Goal: Information Seeking & Learning: Check status

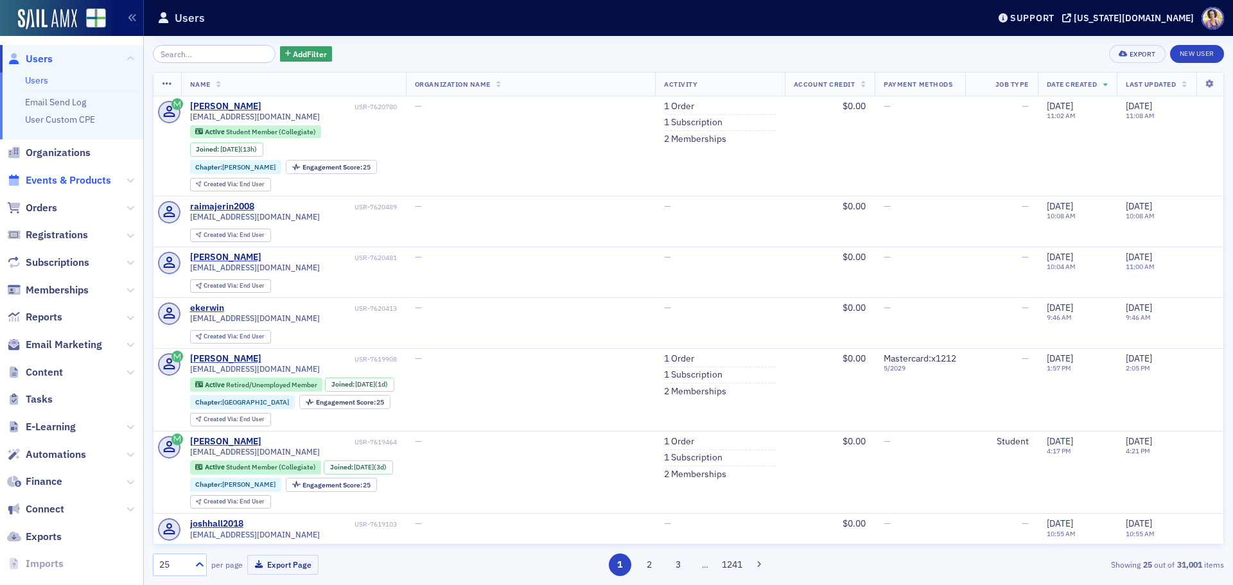
click at [49, 178] on span "Events & Products" at bounding box center [68, 180] width 85 height 14
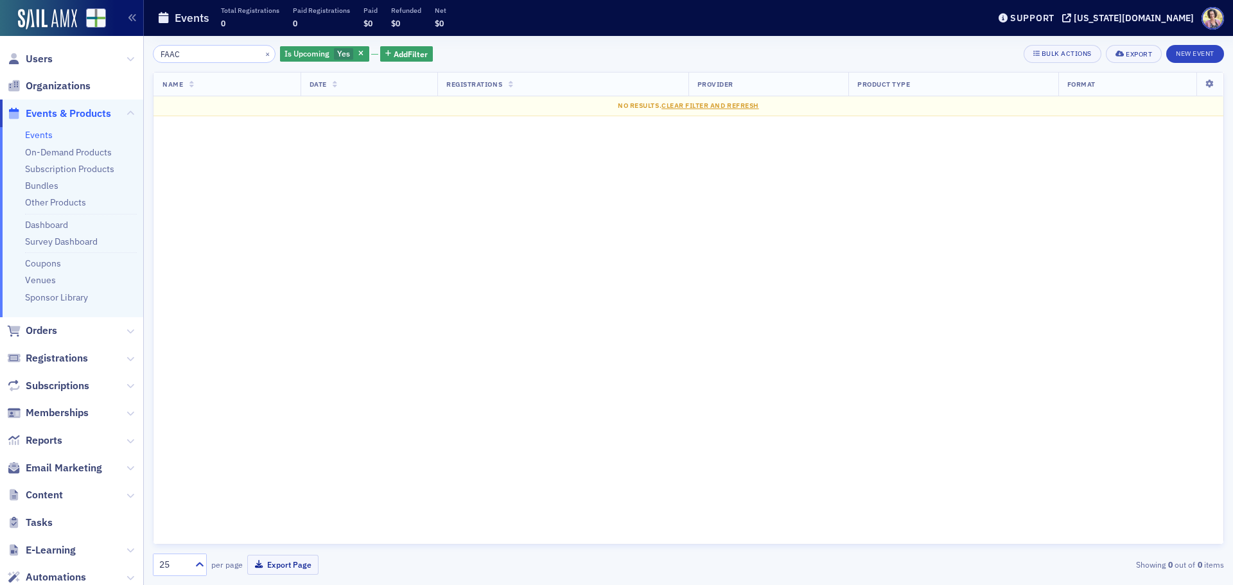
drag, startPoint x: 190, startPoint y: 57, endPoint x: 144, endPoint y: 57, distance: 46.2
click at [144, 57] on div "FAAC × Is Upcoming Yes Add Filter Bulk Actions Export New Event Name Date Regis…" at bounding box center [688, 310] width 1089 height 549
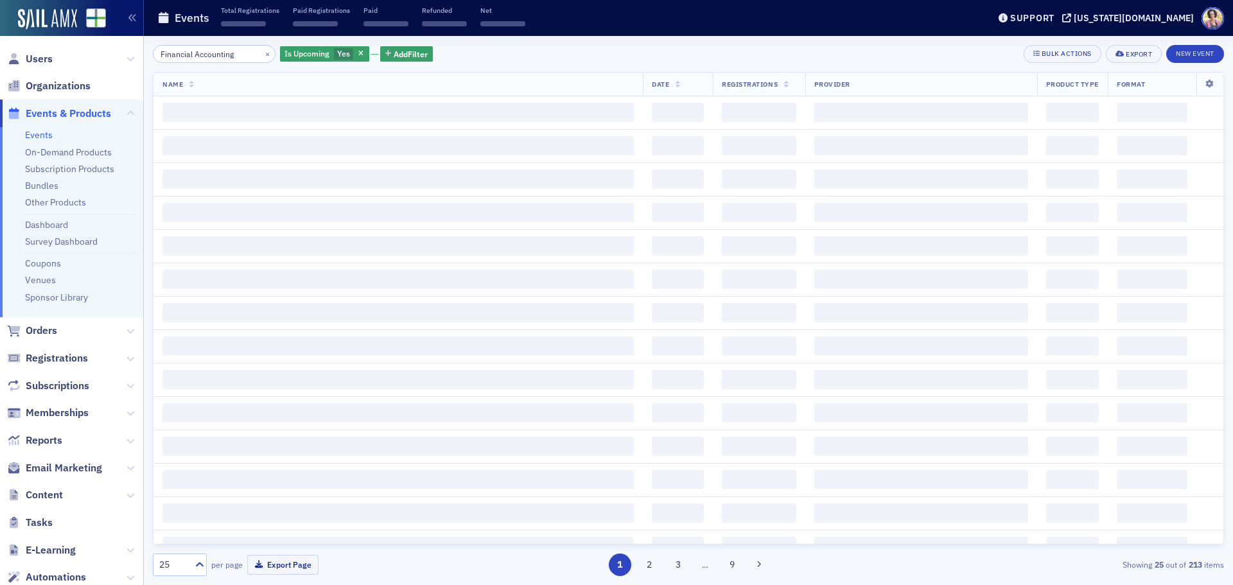
type input "Financial Accounting"
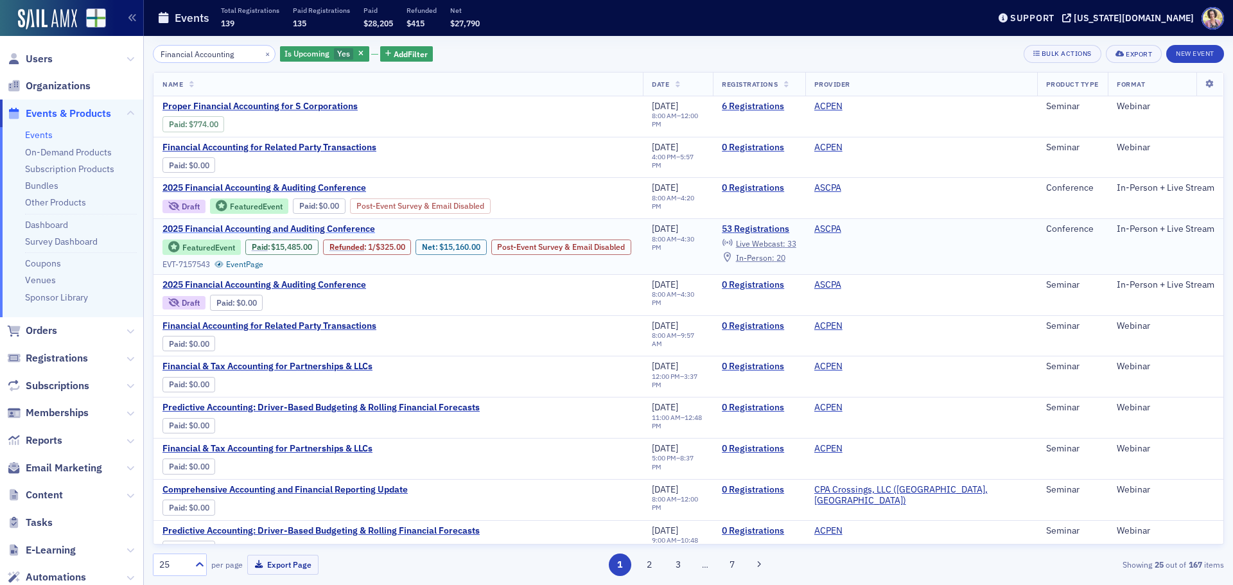
click at [258, 229] on span "2025 Financial Accounting and Auditing Conference" at bounding box center [270, 229] width 216 height 12
click at [796, 229] on link "53 Registrations" at bounding box center [759, 229] width 74 height 12
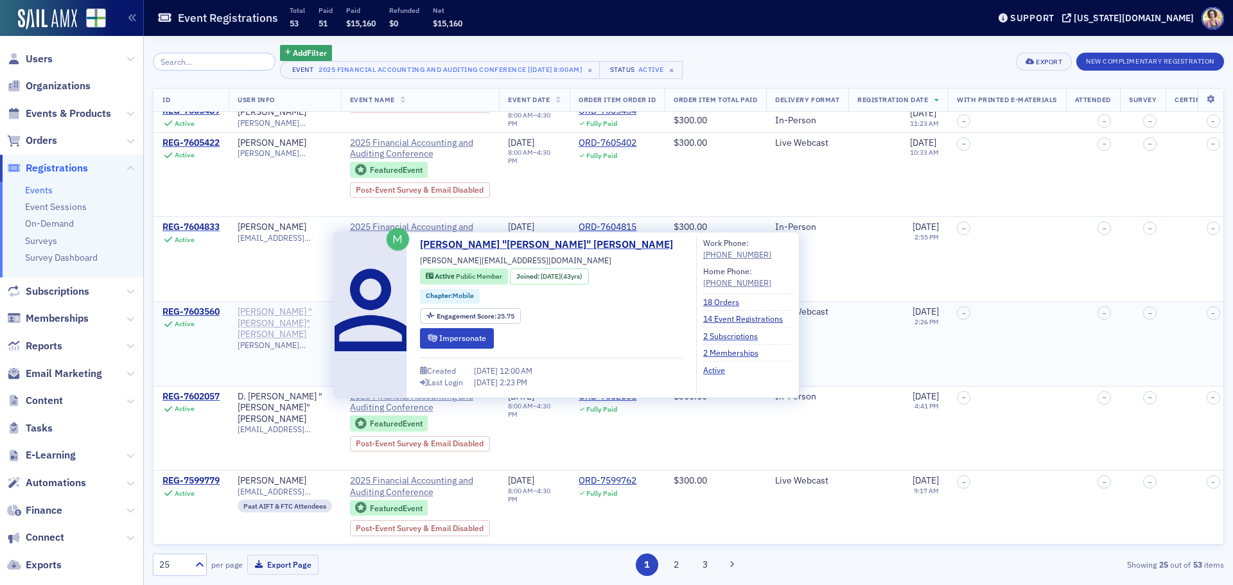
scroll to position [1690, 0]
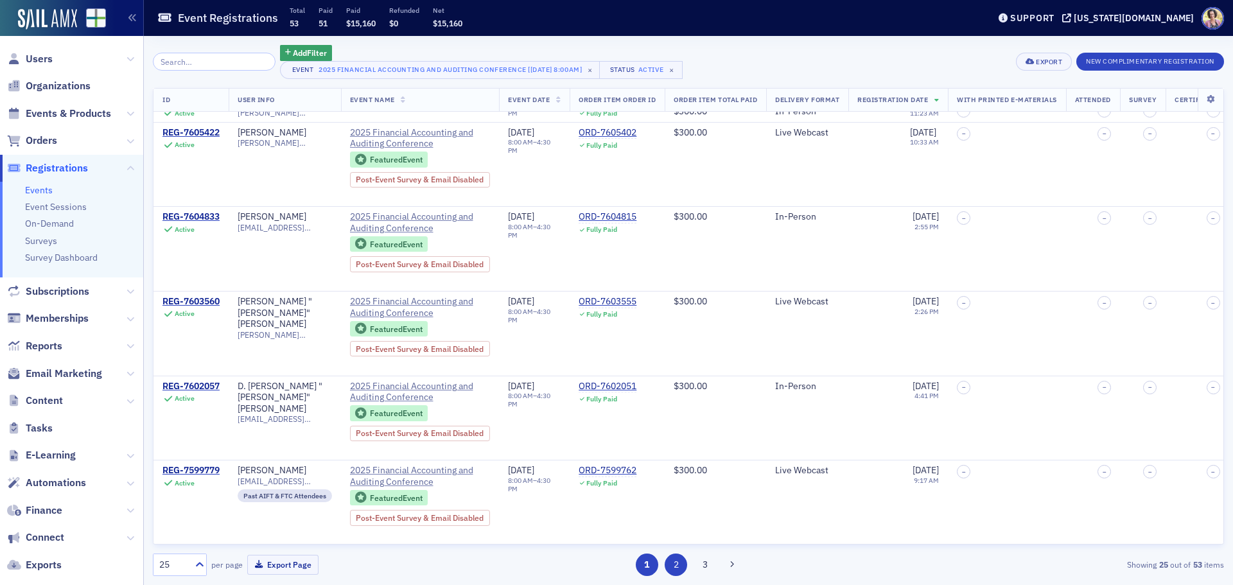
click at [674, 564] on button "2" at bounding box center [676, 565] width 22 height 22
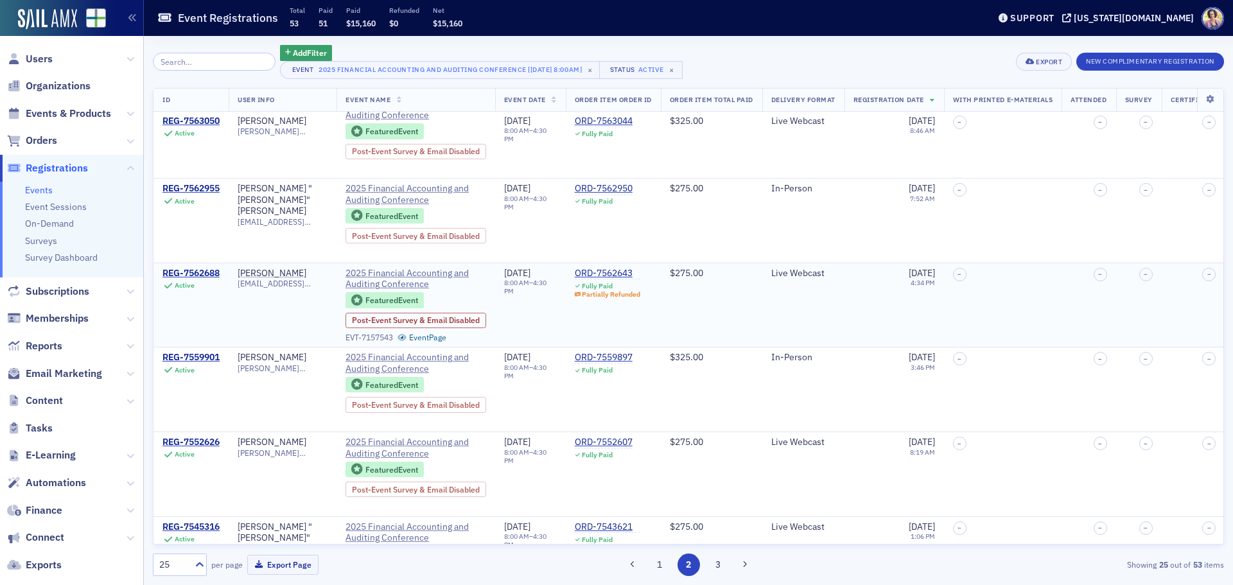
scroll to position [1690, 0]
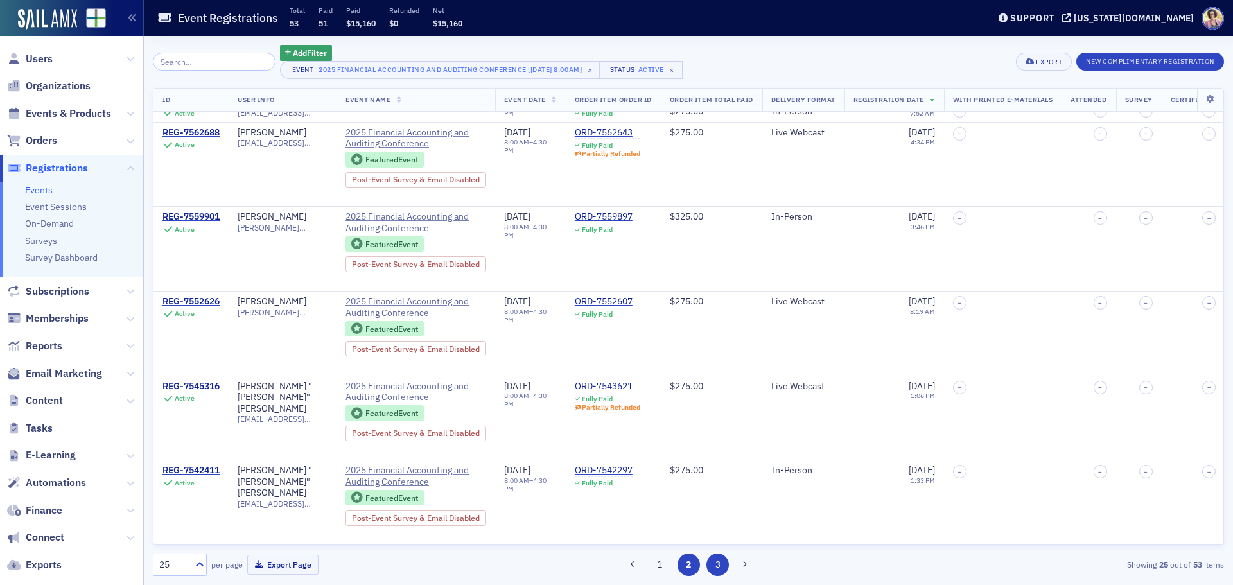
click at [718, 568] on button "3" at bounding box center [717, 565] width 22 height 22
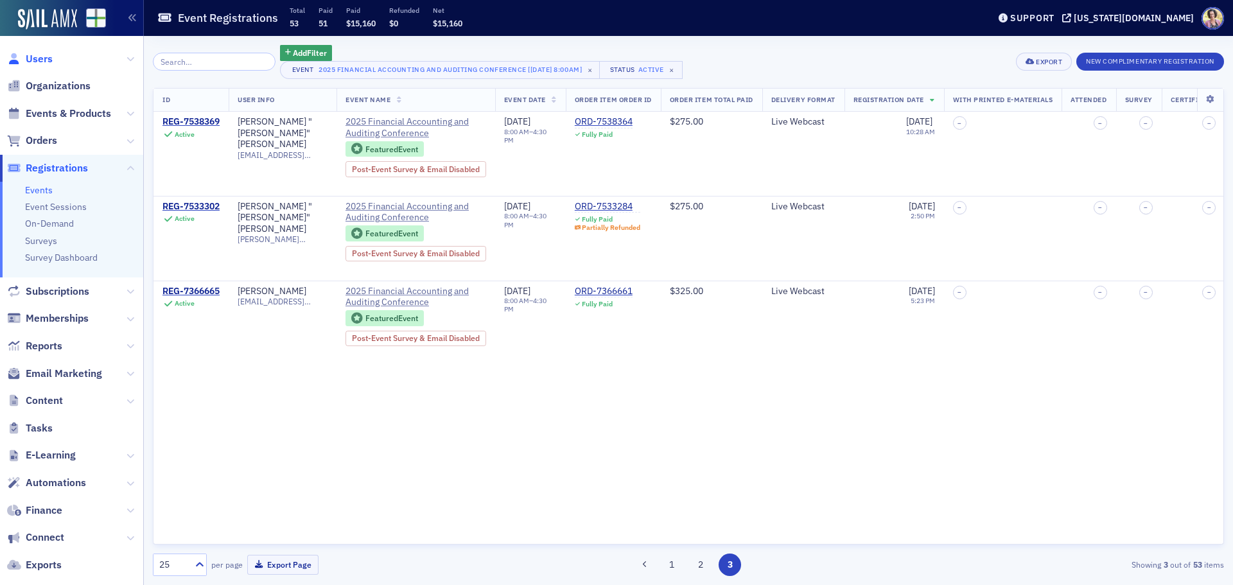
click at [39, 58] on span "Users" at bounding box center [39, 59] width 27 height 14
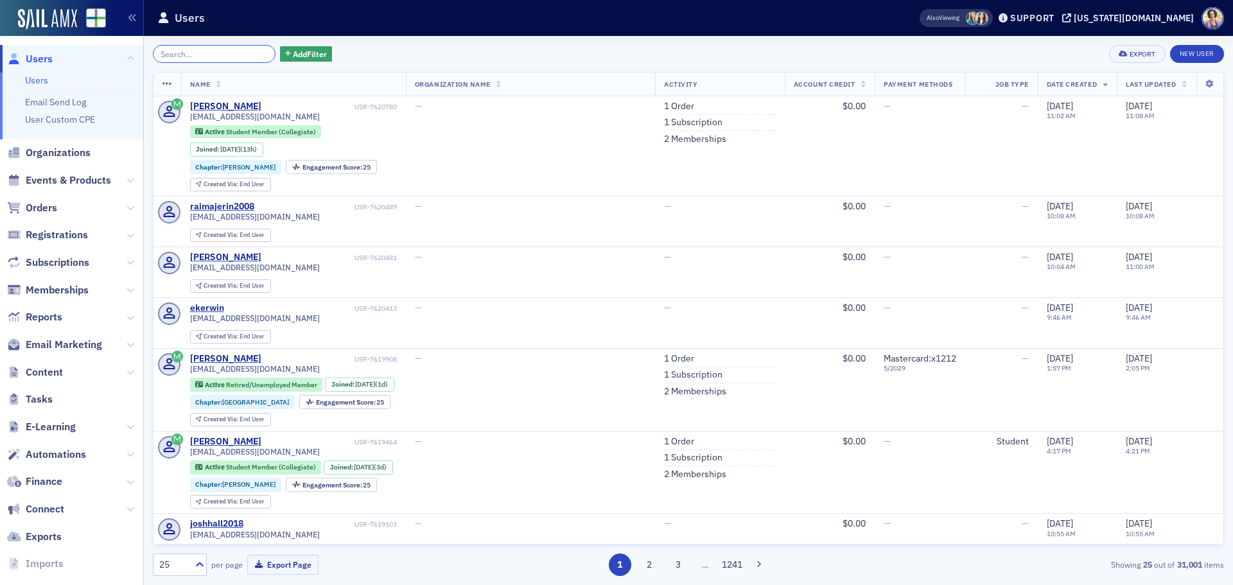
click at [209, 58] on input "search" at bounding box center [214, 54] width 123 height 18
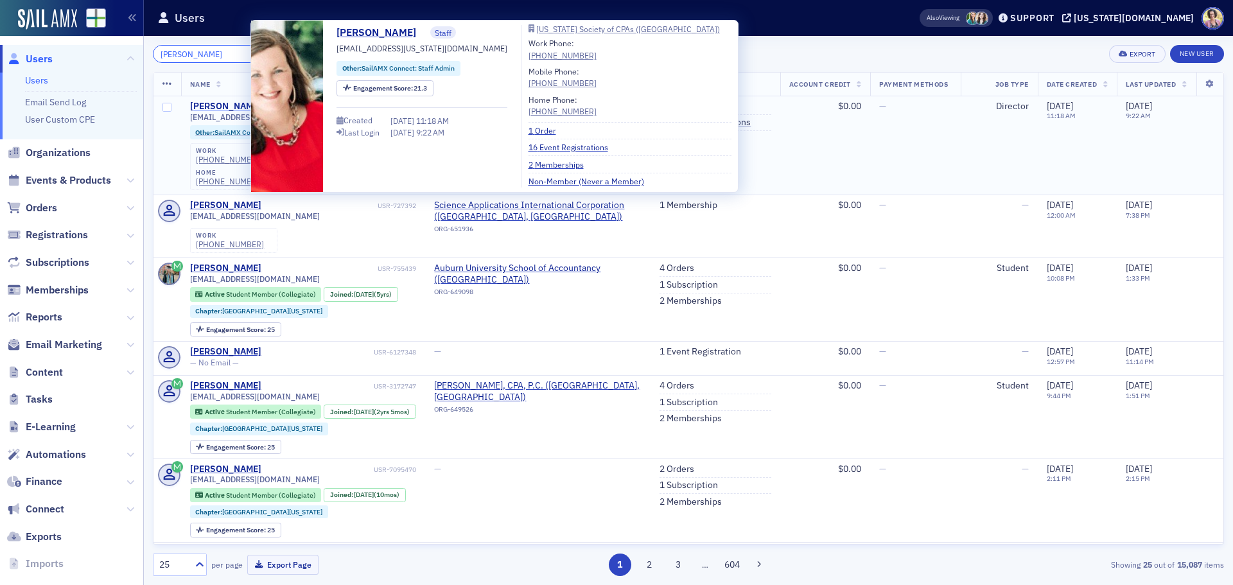
type input "[PERSON_NAME]"
click at [241, 105] on div "[PERSON_NAME]" at bounding box center [225, 107] width 71 height 12
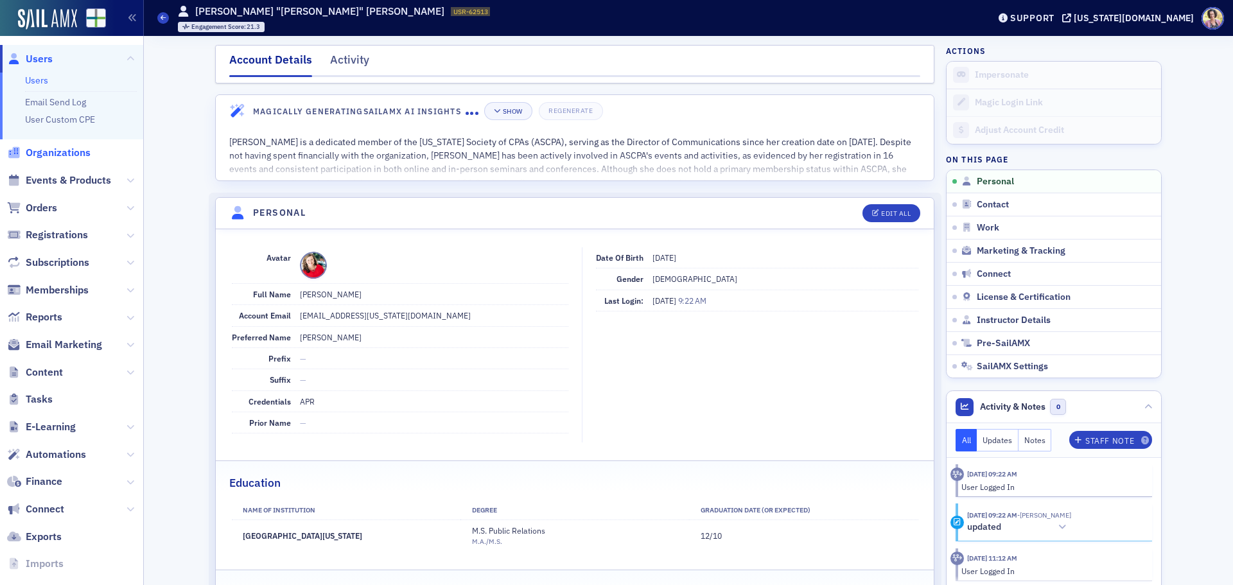
click at [61, 152] on span "Organizations" at bounding box center [58, 153] width 65 height 14
